Goal: Information Seeking & Learning: Learn about a topic

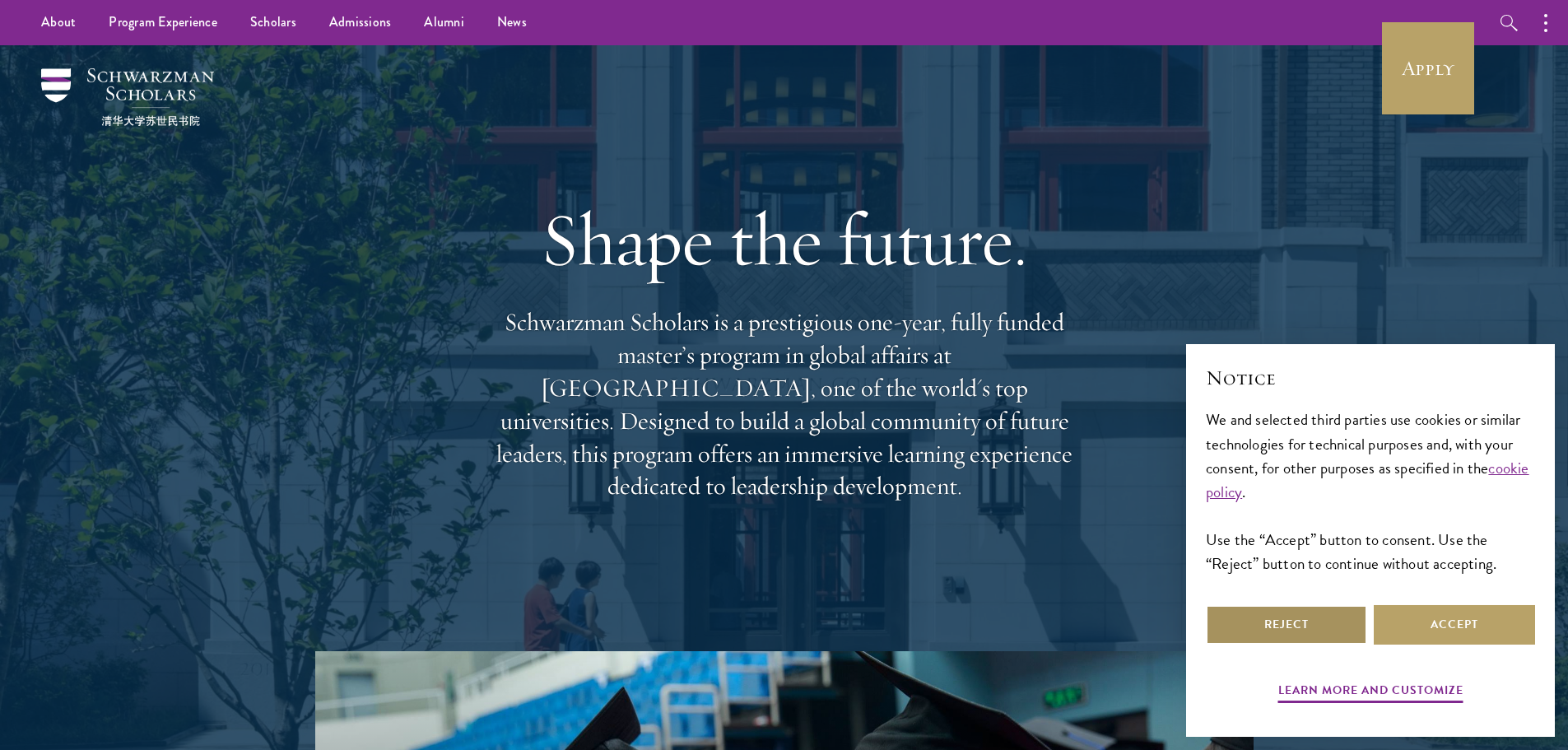
click at [1300, 623] on button "Reject" at bounding box center [1287, 624] width 162 height 40
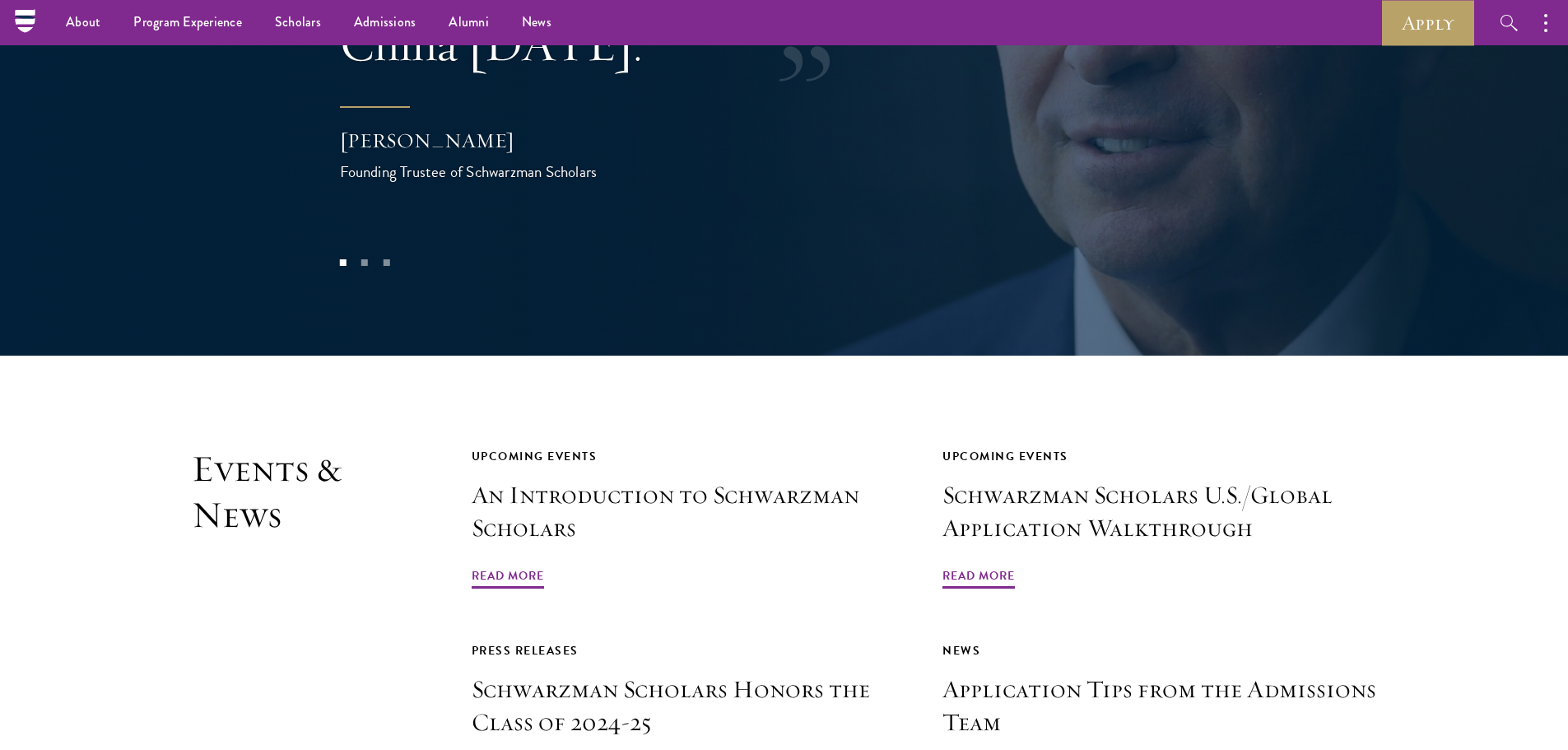
scroll to position [3539, 0]
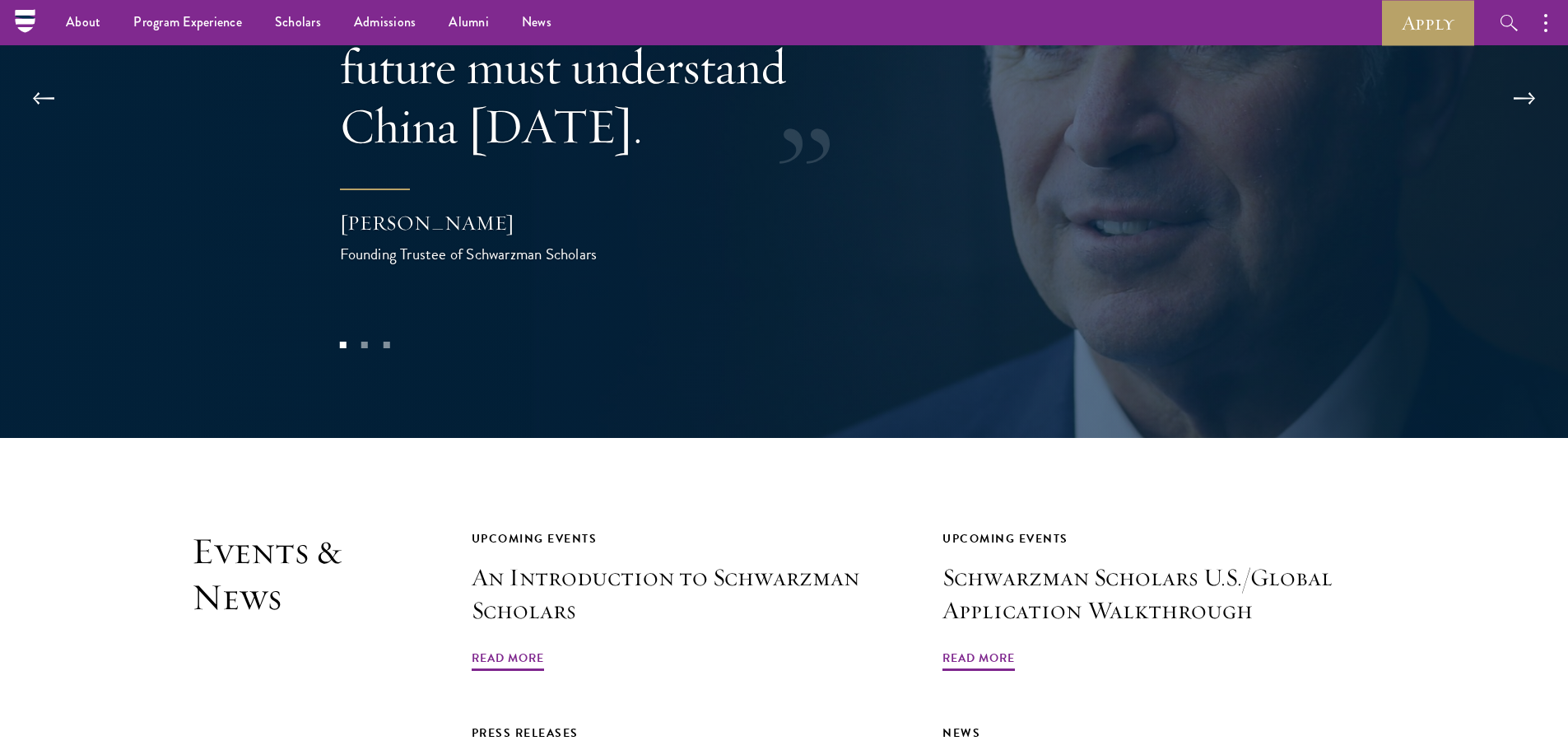
click at [340, 209] on div "[PERSON_NAME]" at bounding box center [505, 223] width 329 height 28
drag, startPoint x: 341, startPoint y: 165, endPoint x: 439, endPoint y: 167, distance: 98.0
click at [439, 209] on div "[PERSON_NAME]" at bounding box center [505, 223] width 329 height 28
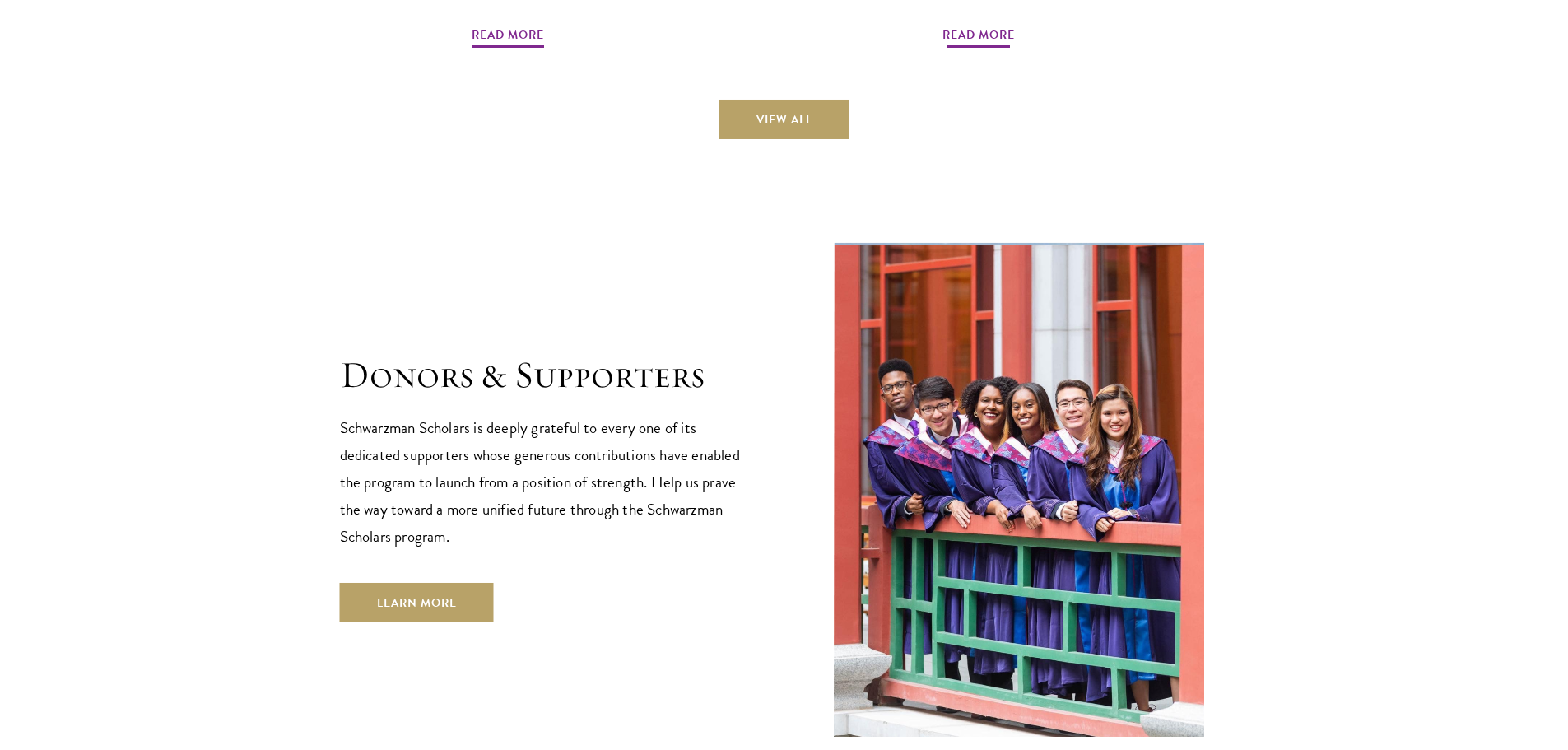
scroll to position [4767, 0]
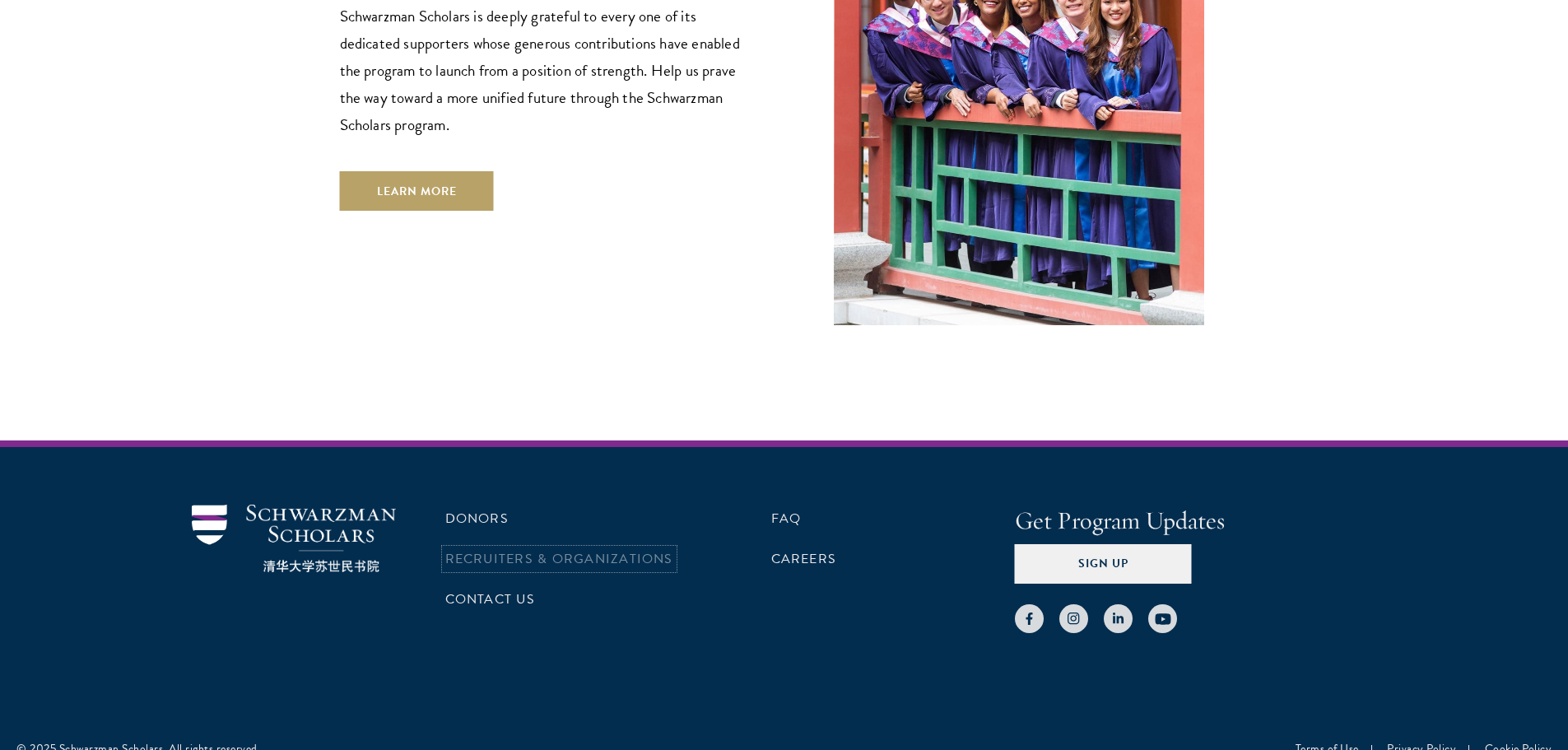
click at [595, 549] on link "Recruiters & Organizations" at bounding box center [559, 559] width 228 height 20
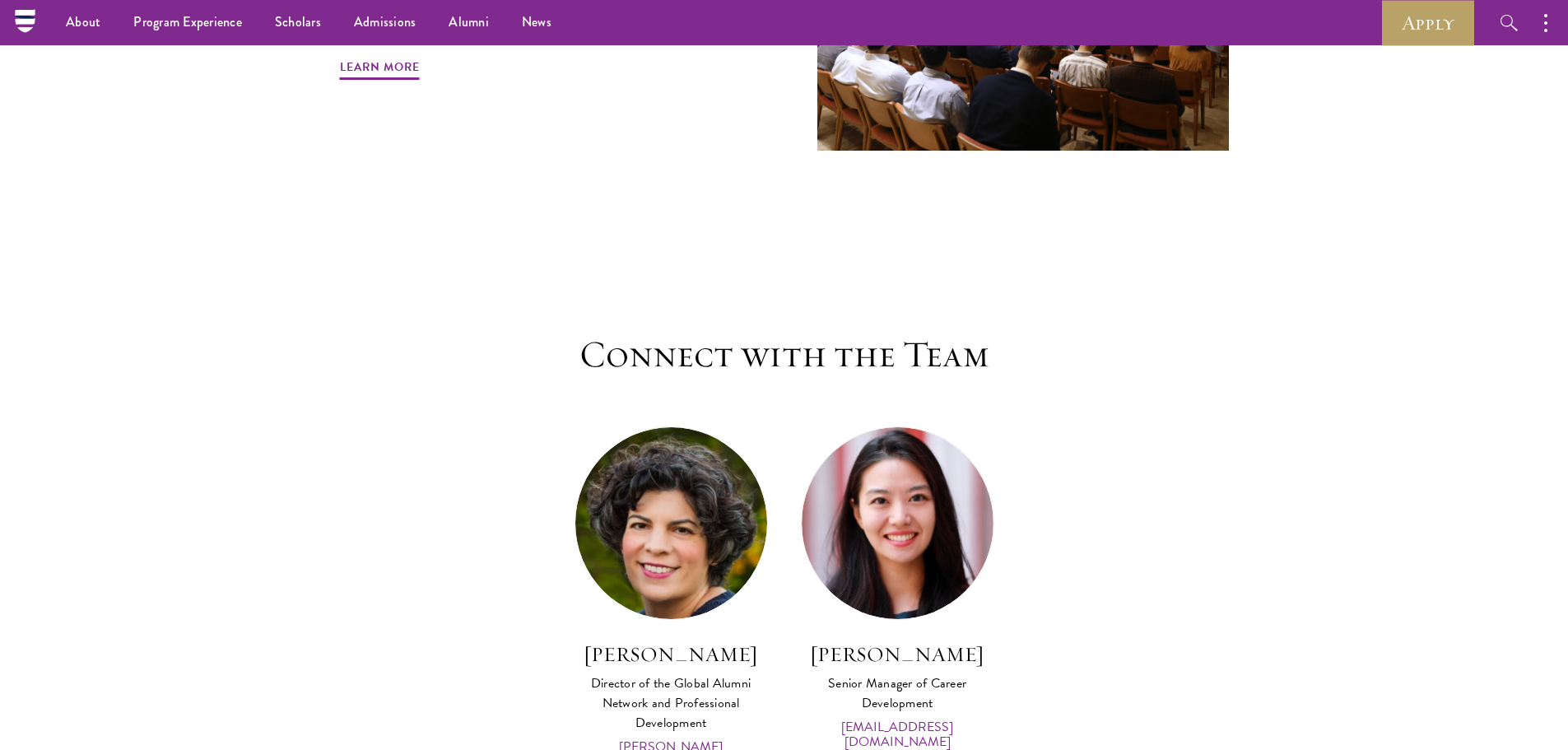
scroll to position [7471, 0]
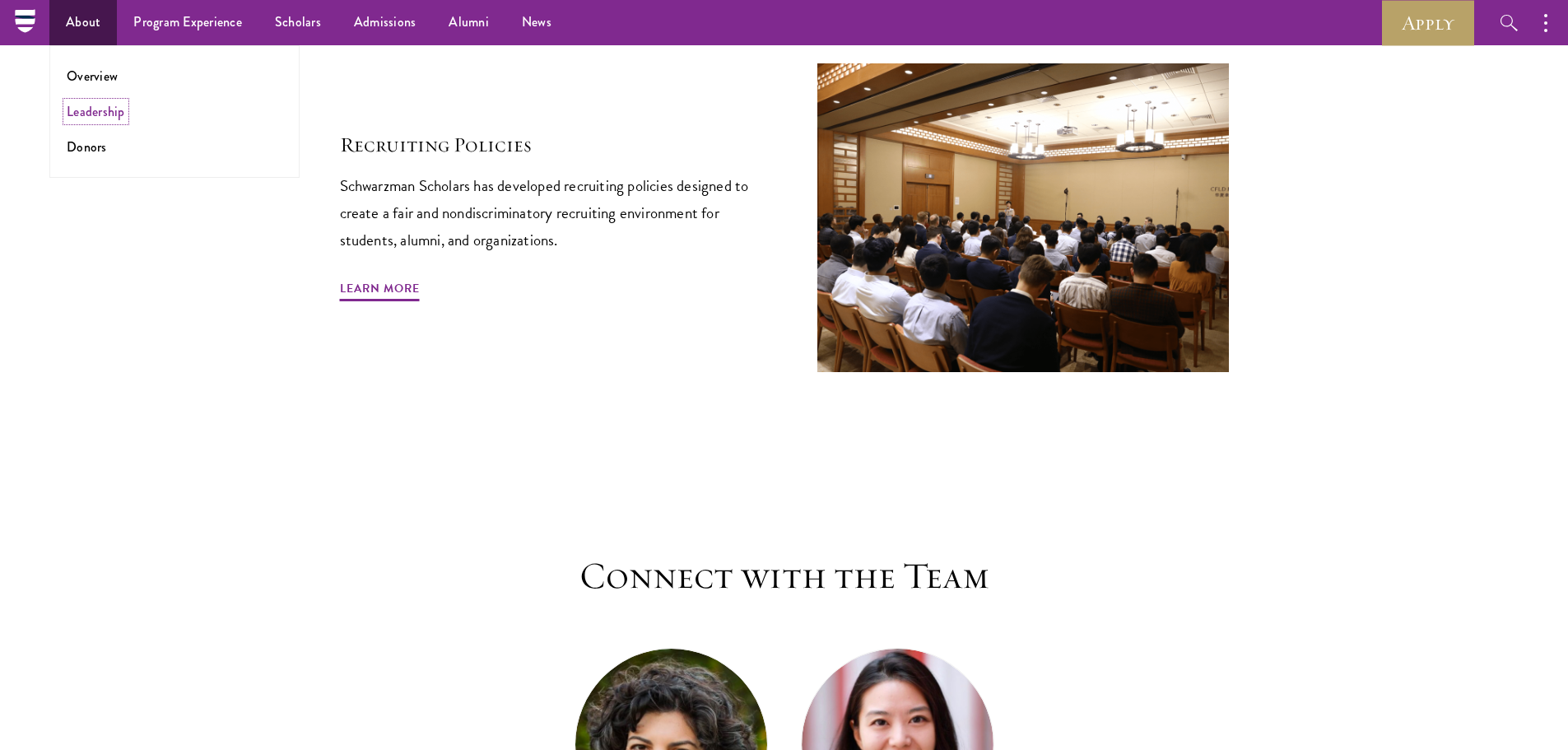
click at [97, 108] on link "Leadership" at bounding box center [96, 111] width 59 height 19
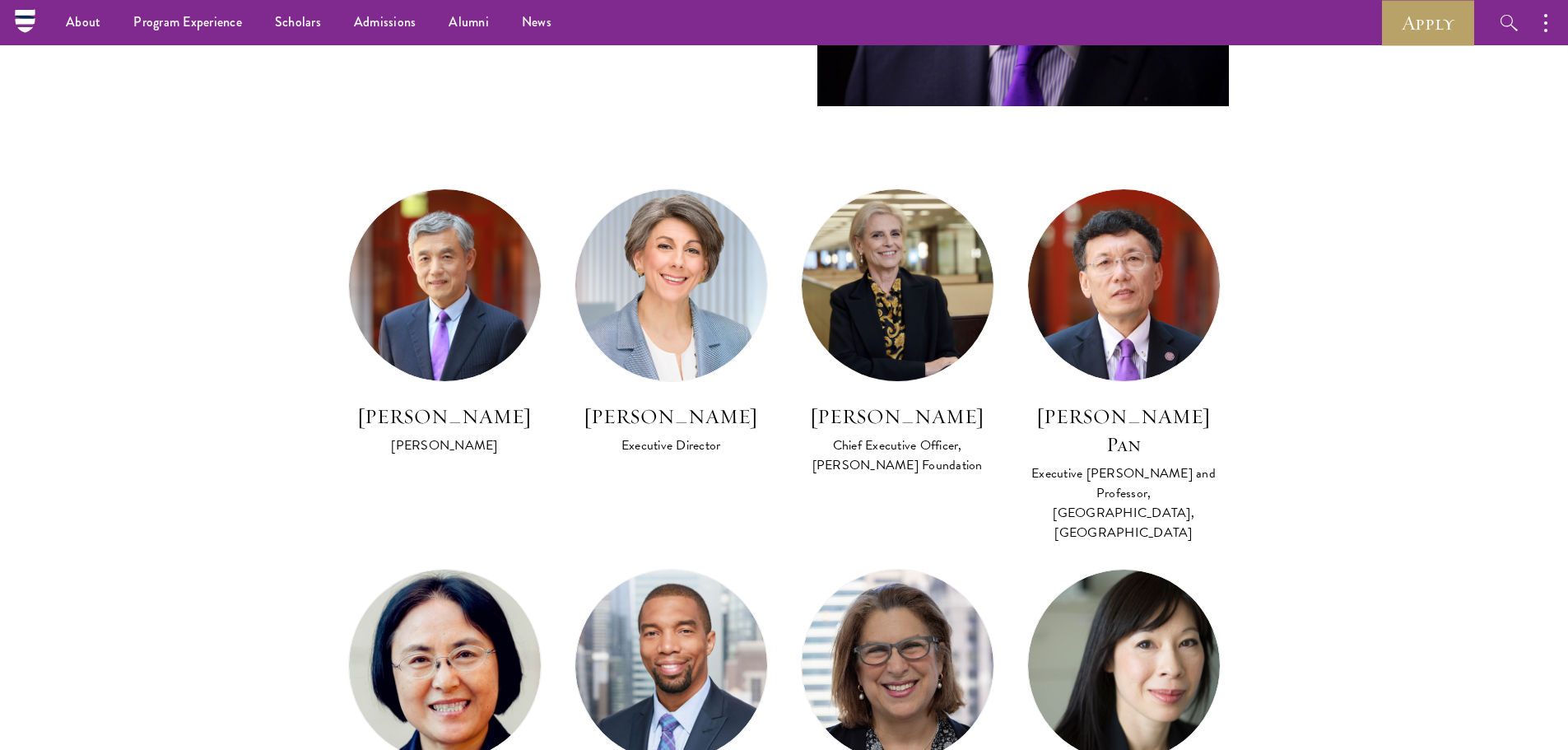
scroll to position [823, 0]
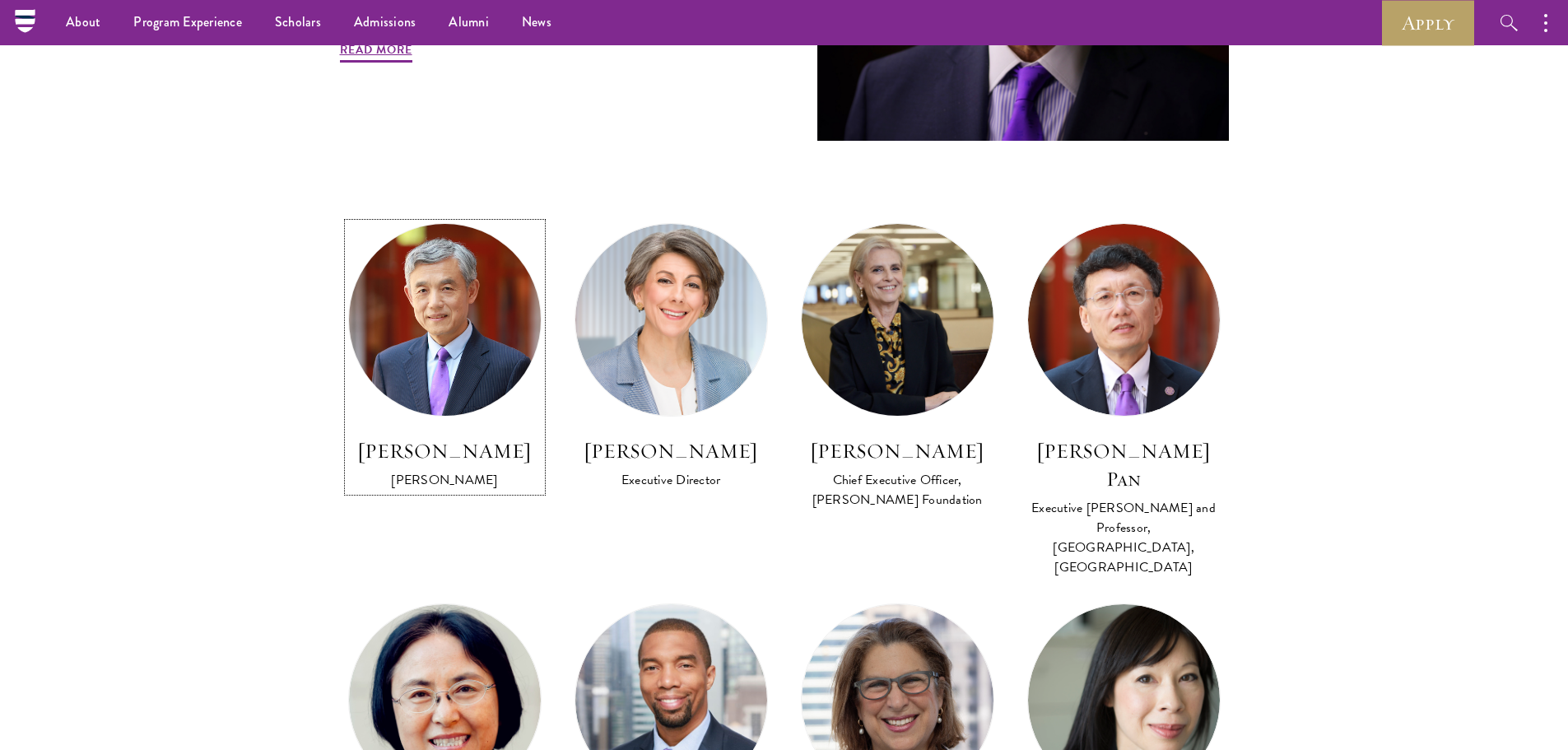
click at [451, 369] on img at bounding box center [444, 319] width 210 height 210
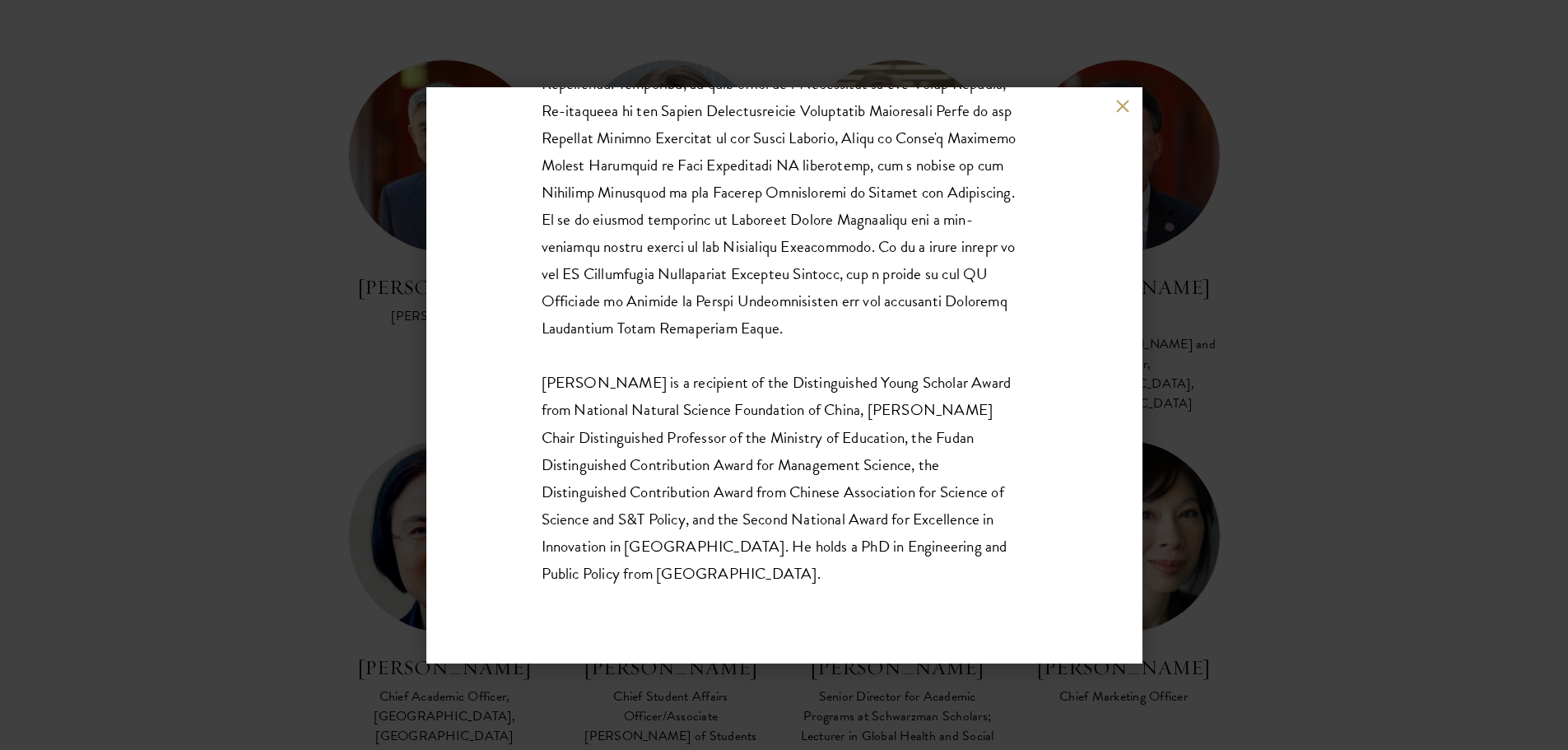
scroll to position [987, 0]
click at [1121, 113] on button at bounding box center [1123, 107] width 14 height 14
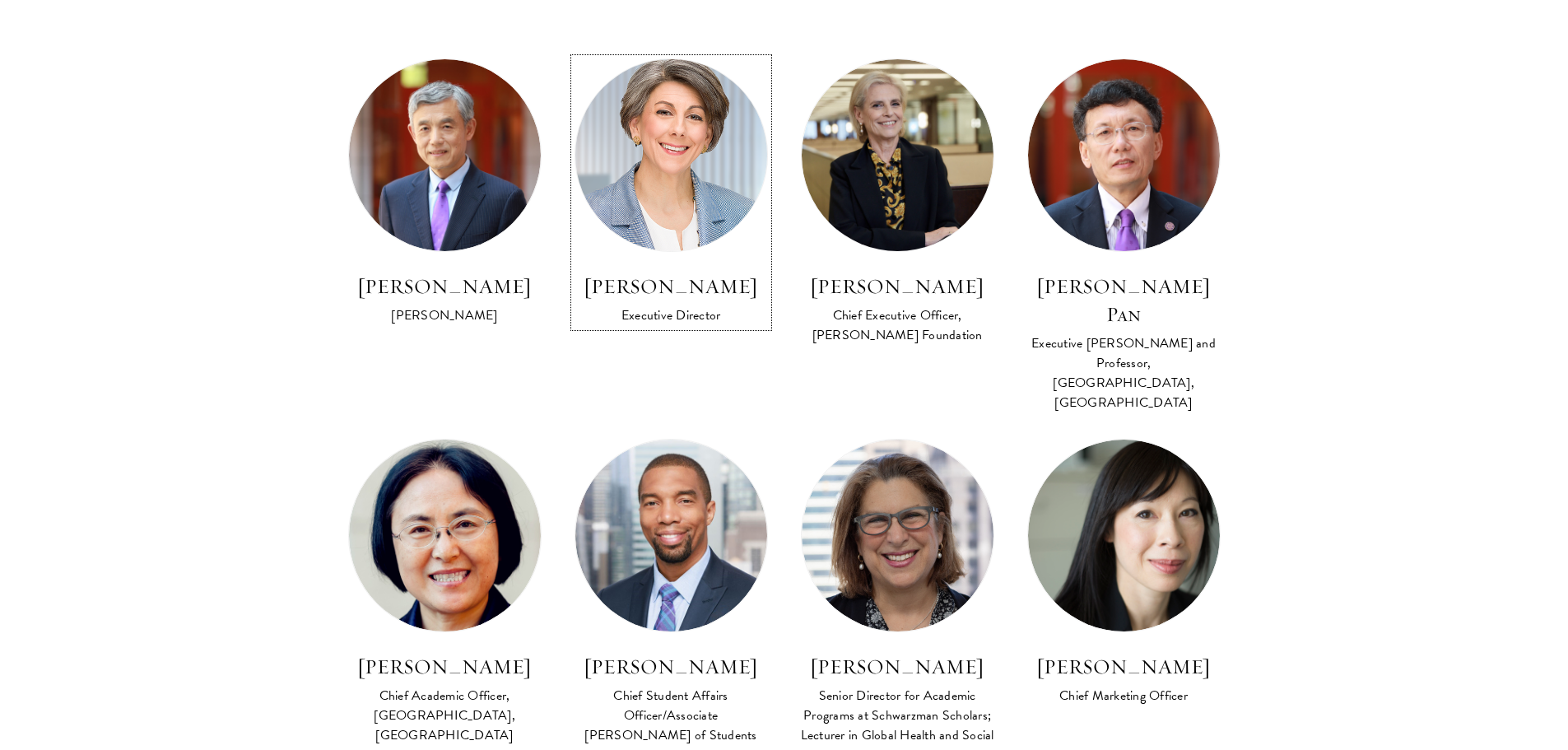
click at [675, 161] on img at bounding box center [670, 155] width 210 height 210
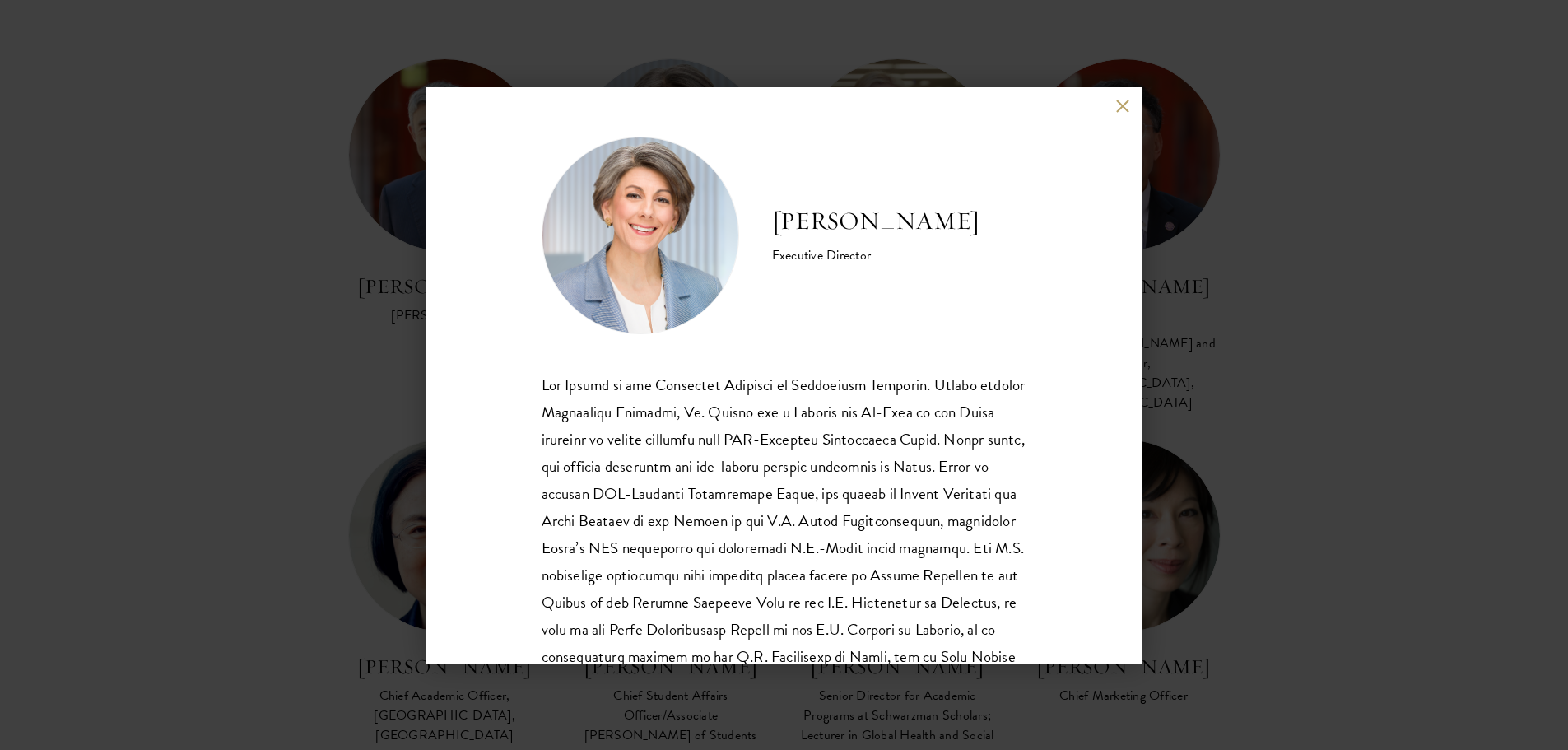
drag, startPoint x: 1123, startPoint y: 105, endPoint x: 1127, endPoint y: 135, distance: 30.3
click at [1122, 105] on button at bounding box center [1123, 107] width 14 height 14
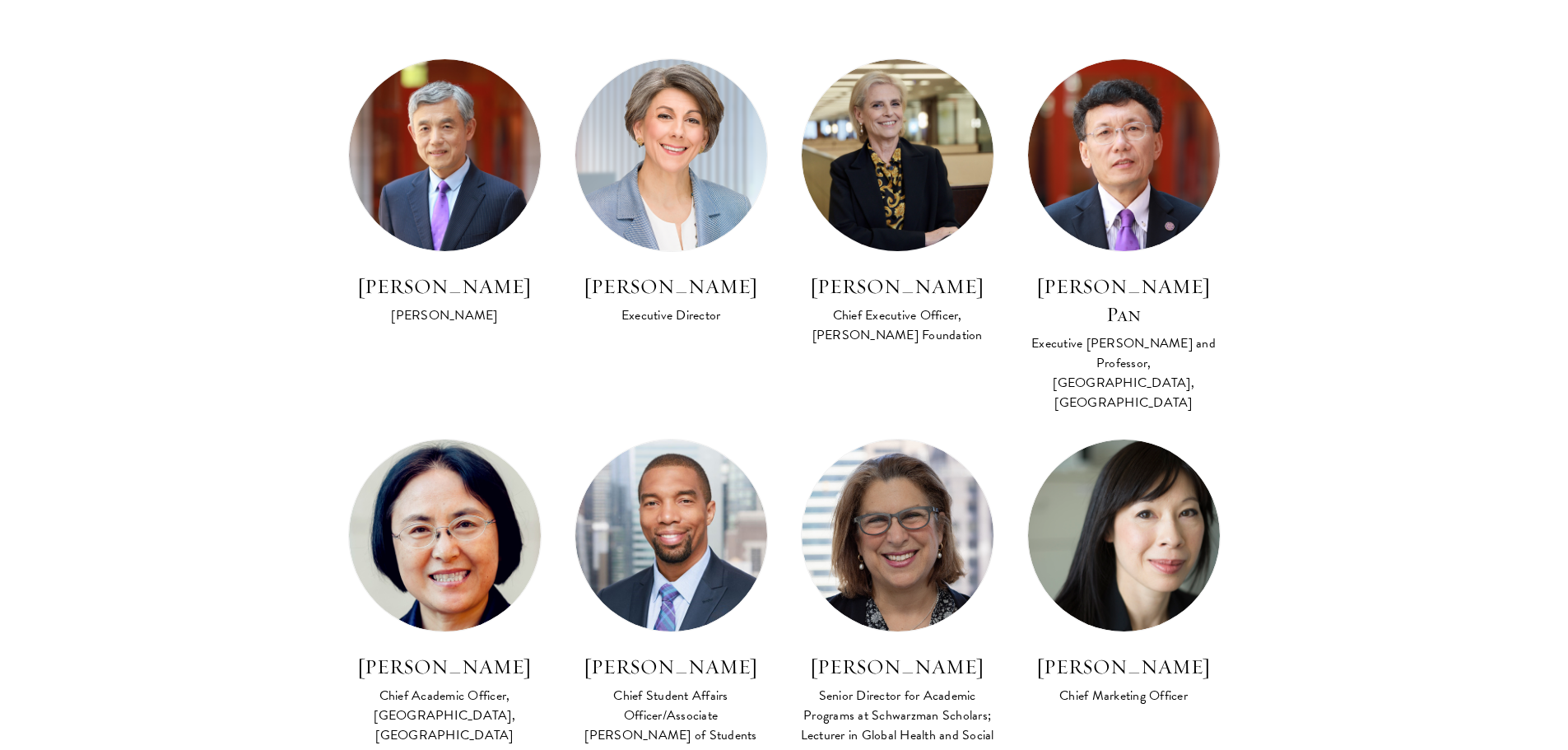
click at [1361, 591] on section "Program Leadership Stephen A. Schwarzman Founding Trustee of Schwarzman Scholar…" at bounding box center [784, 321] width 1568 height 1644
